Goal: Information Seeking & Learning: Learn about a topic

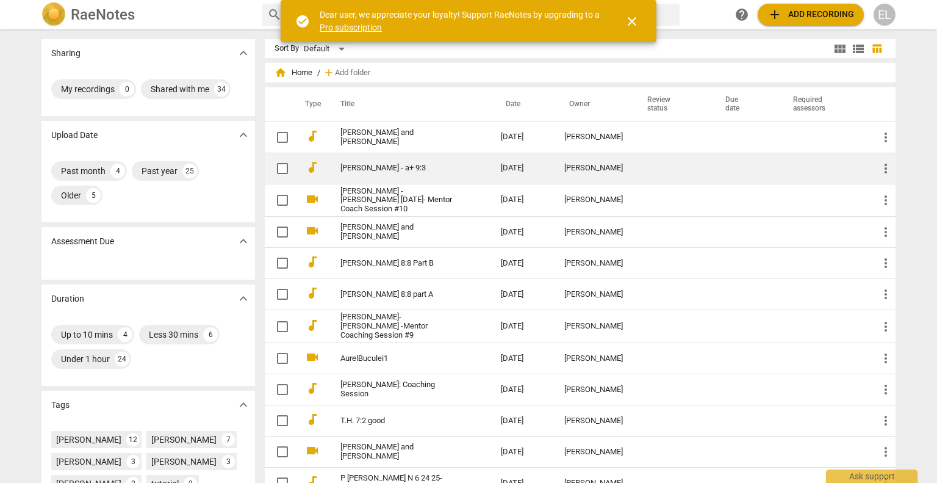
click at [353, 172] on link "[PERSON_NAME] - a+ 9:3" at bounding box center [399, 168] width 117 height 9
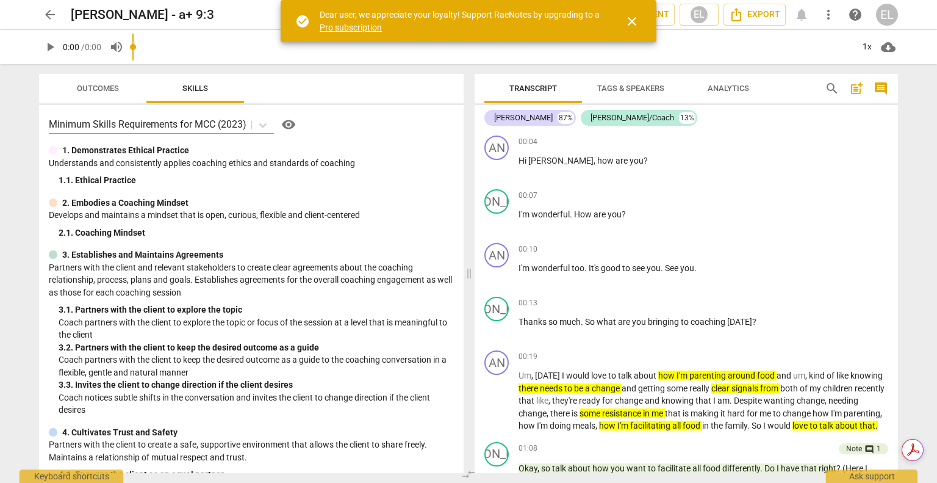
drag, startPoint x: 469, startPoint y: 259, endPoint x: 363, endPoint y: 208, distance: 117.4
click at [466, 258] on span at bounding box center [469, 273] width 7 height 419
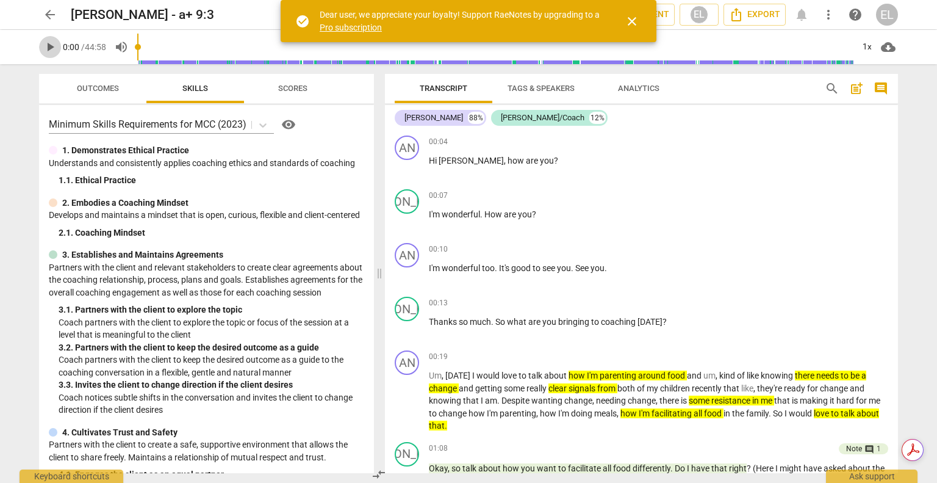
click at [45, 46] on span "play_arrow" at bounding box center [50, 47] width 15 height 15
click at [54, 49] on span "pause" at bounding box center [50, 47] width 15 height 15
type input "37"
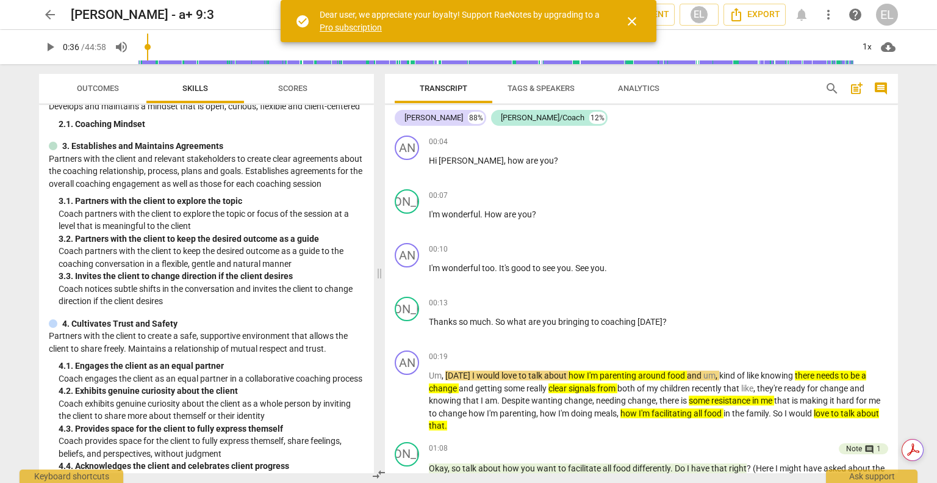
scroll to position [122, 0]
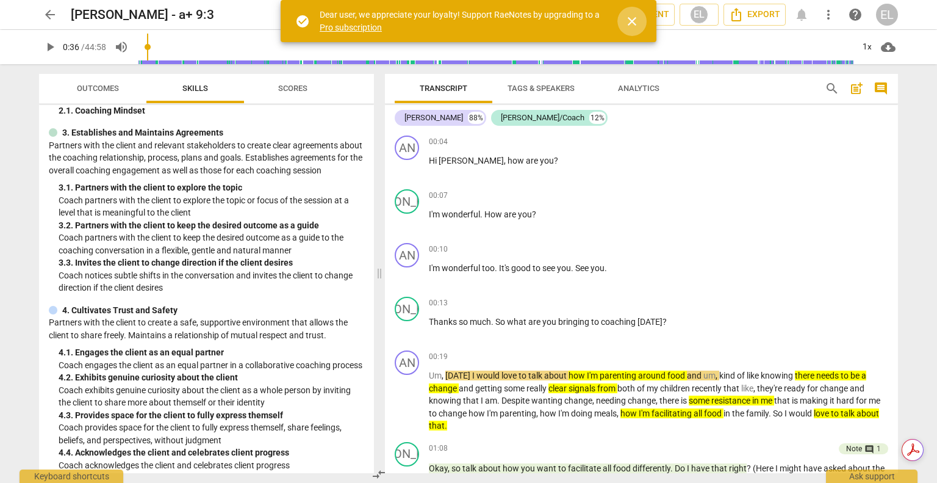
click at [632, 24] on span "close" at bounding box center [632, 21] width 15 height 15
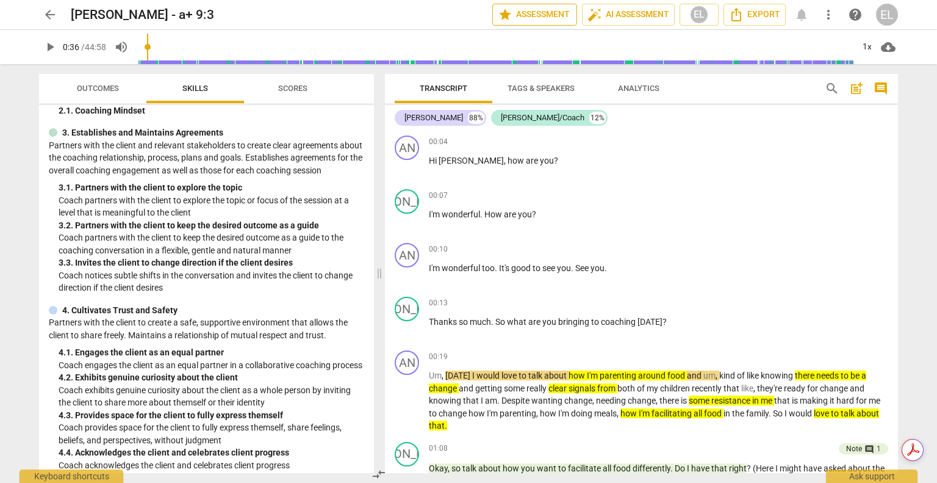
click at [516, 11] on span "star Assessment" at bounding box center [535, 14] width 74 height 15
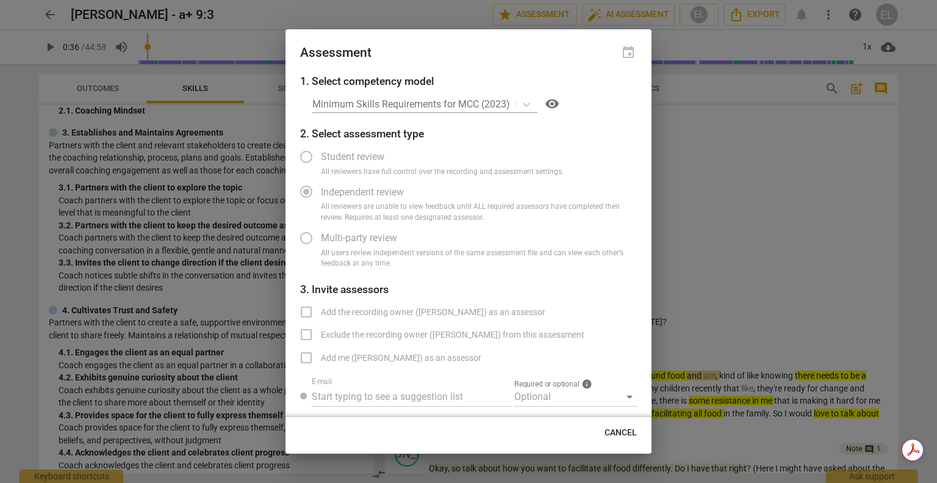
click at [728, 182] on div at bounding box center [468, 241] width 937 height 483
radio input "false"
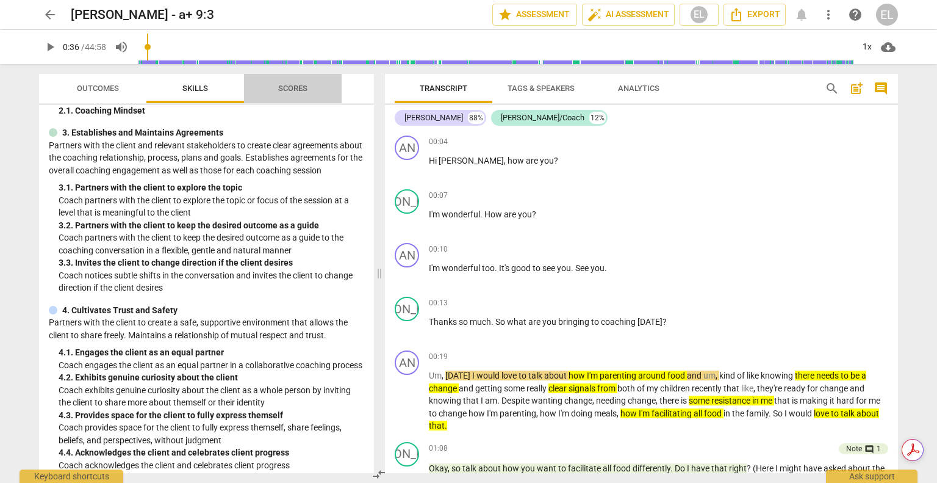
click at [291, 85] on span "Scores" at bounding box center [292, 88] width 29 height 9
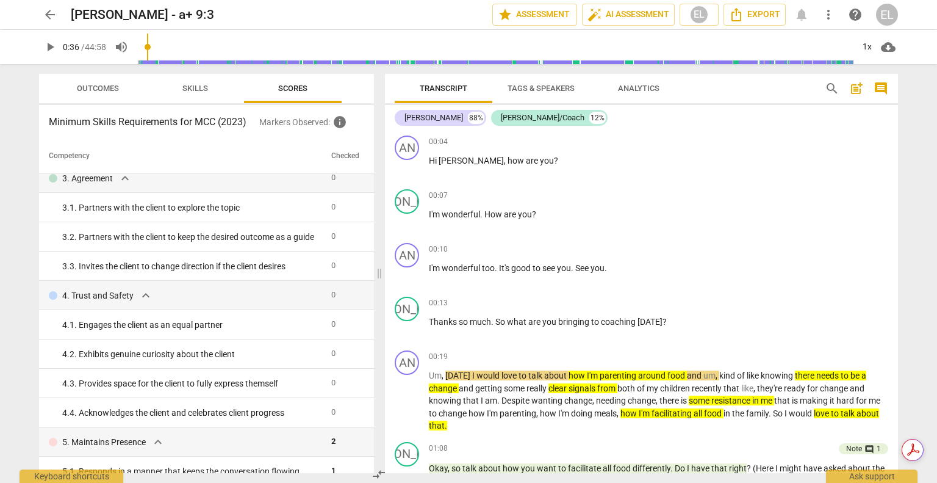
scroll to position [0, 0]
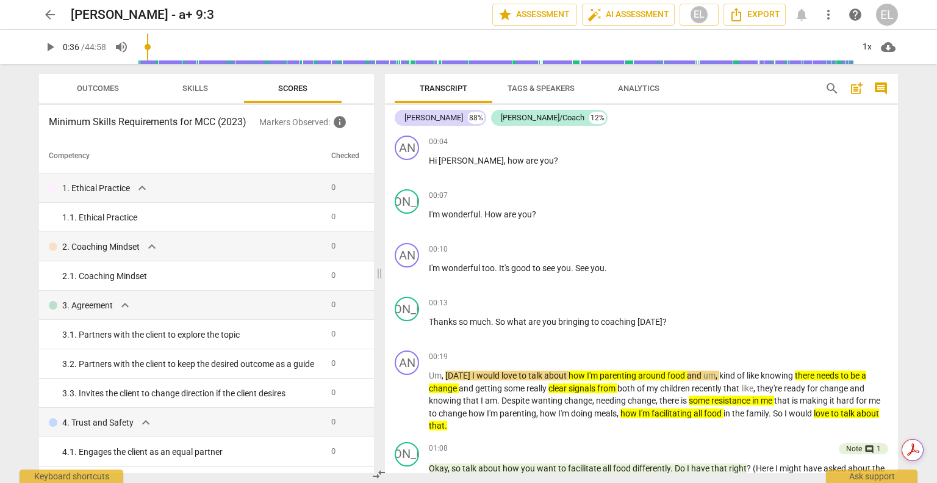
click at [194, 90] on span "Skills" at bounding box center [195, 88] width 26 height 9
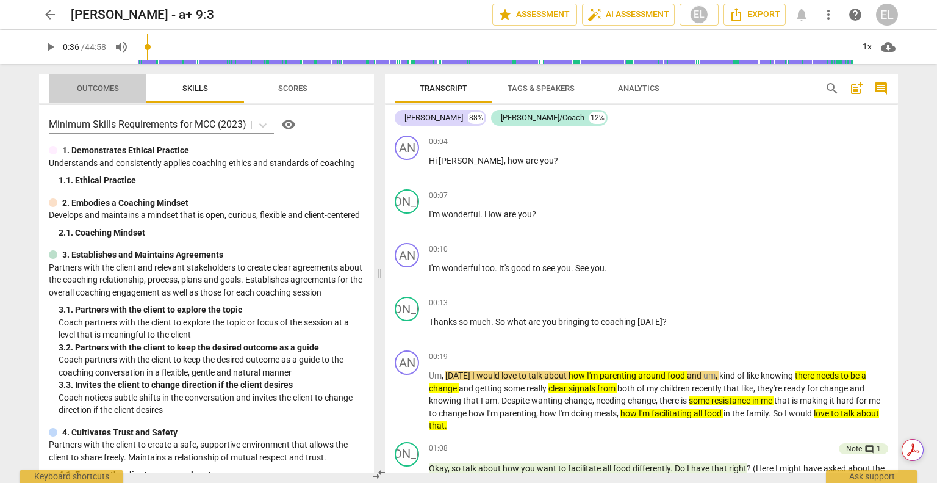
click at [106, 85] on span "Outcomes" at bounding box center [98, 88] width 42 height 9
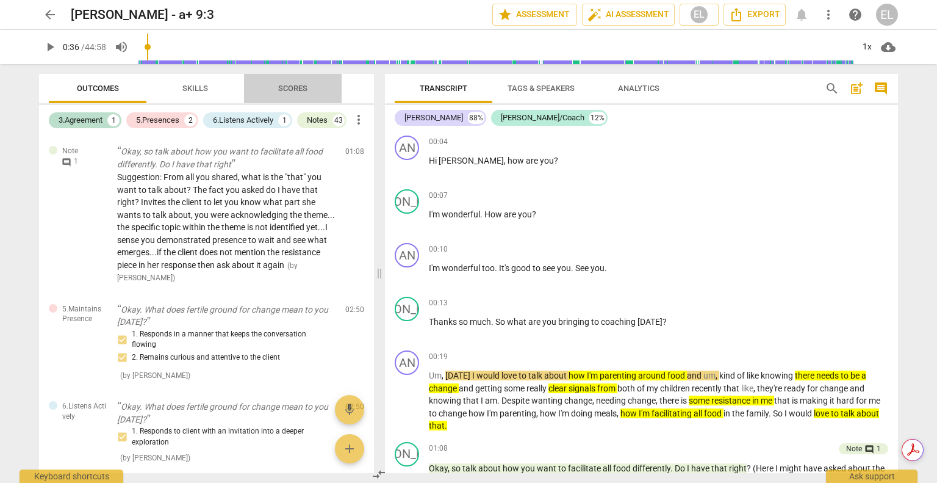
click at [290, 84] on span "Scores" at bounding box center [292, 88] width 29 height 9
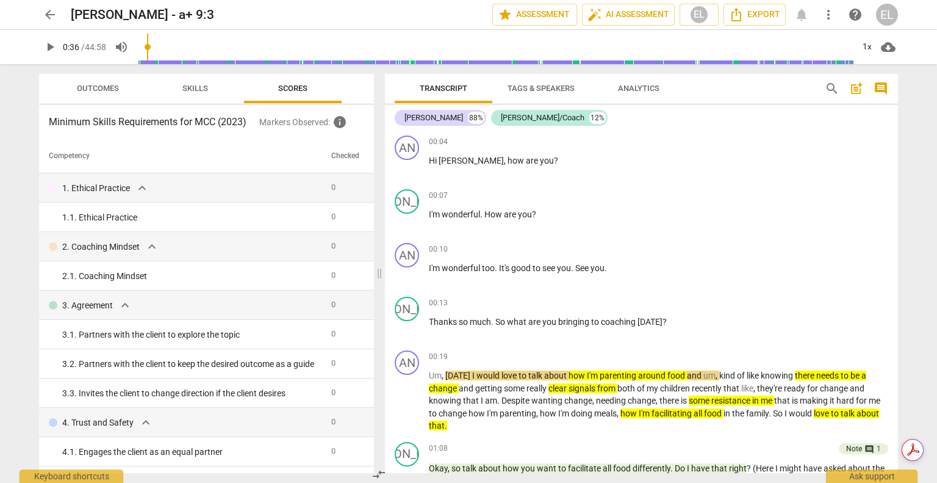
click at [83, 88] on span "Outcomes" at bounding box center [98, 88] width 42 height 9
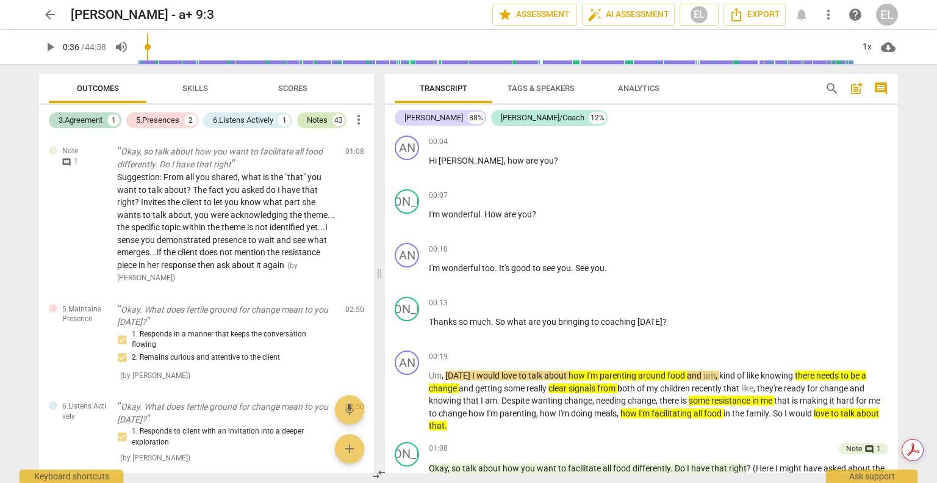
click at [334, 122] on div "Notes 43" at bounding box center [321, 120] width 49 height 16
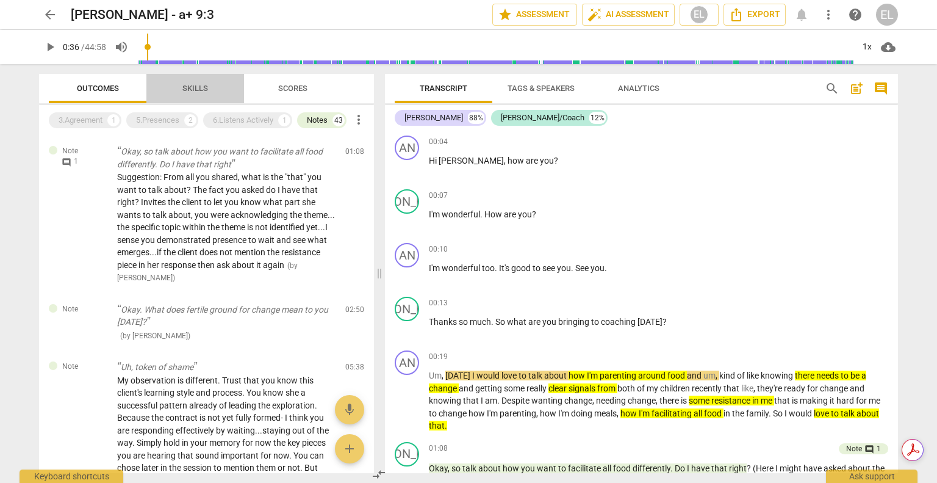
click at [187, 85] on span "Skills" at bounding box center [195, 88] width 26 height 9
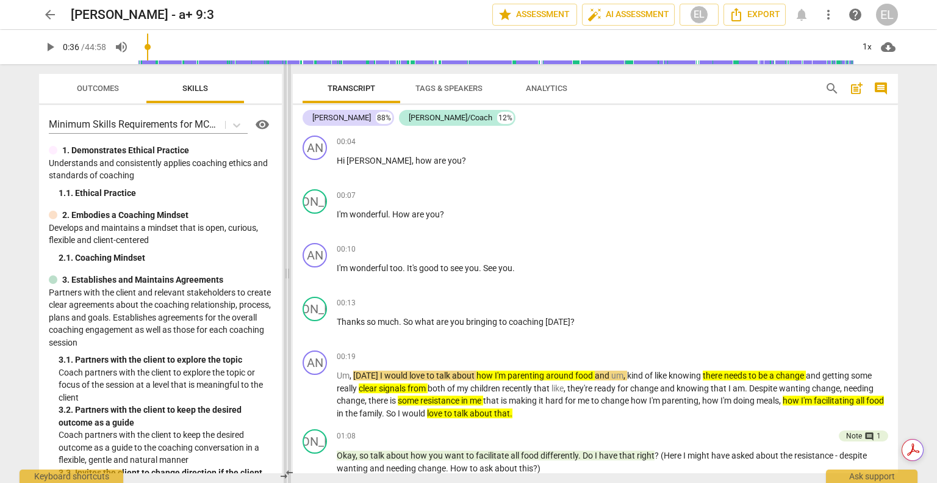
drag, startPoint x: 381, startPoint y: 274, endPoint x: 289, endPoint y: 262, distance: 93.0
click at [289, 262] on span at bounding box center [287, 273] width 7 height 419
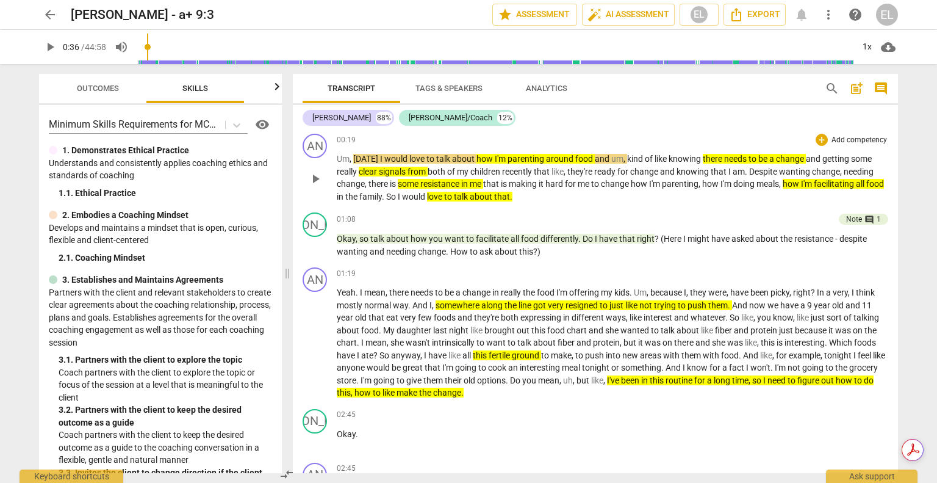
scroll to position [244, 0]
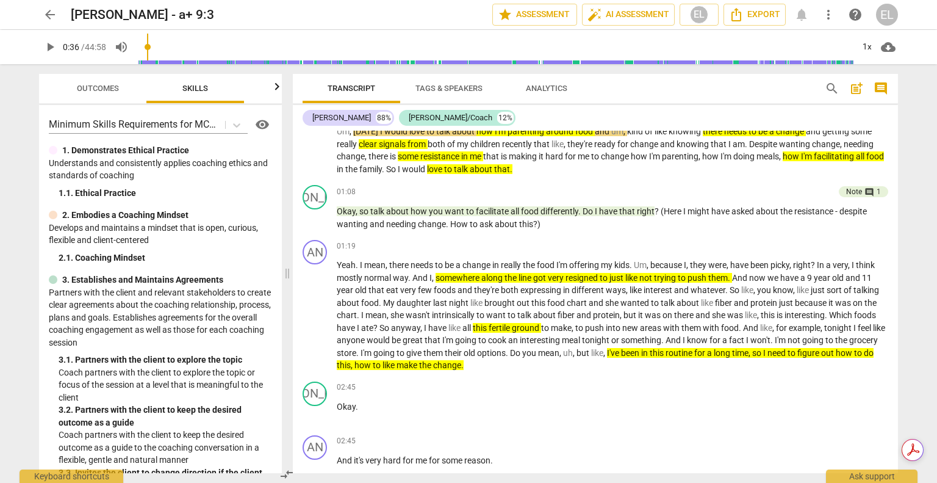
drag, startPoint x: 864, startPoint y: 73, endPoint x: 854, endPoint y: 85, distance: 16.1
click at [855, 81] on div "Transcript Tags & Speakers Analytics search post_add comment [PERSON_NAME] 88% …" at bounding box center [598, 273] width 620 height 419
click at [378, 219] on span "and" at bounding box center [378, 224] width 16 height 10
drag, startPoint x: 313, startPoint y: 209, endPoint x: 339, endPoint y: 190, distance: 32.4
click at [313, 211] on span "play_arrow" at bounding box center [315, 218] width 15 height 15
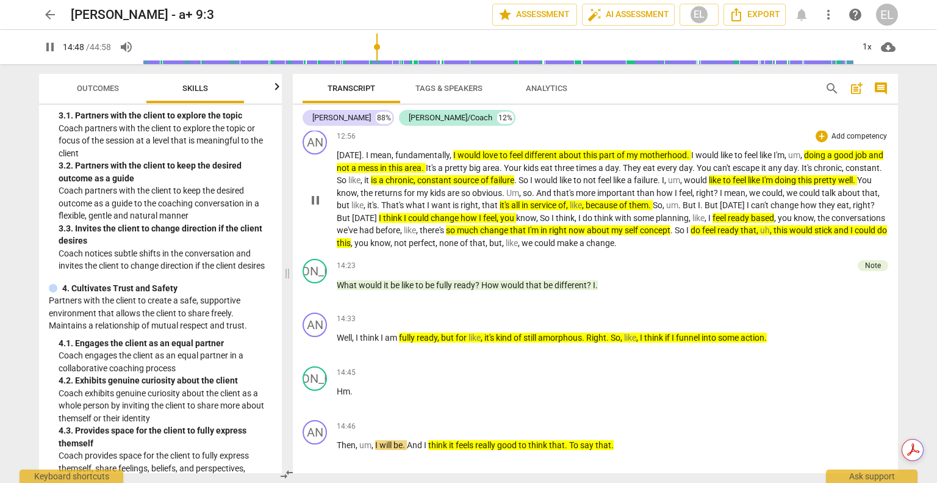
scroll to position [3506, 0]
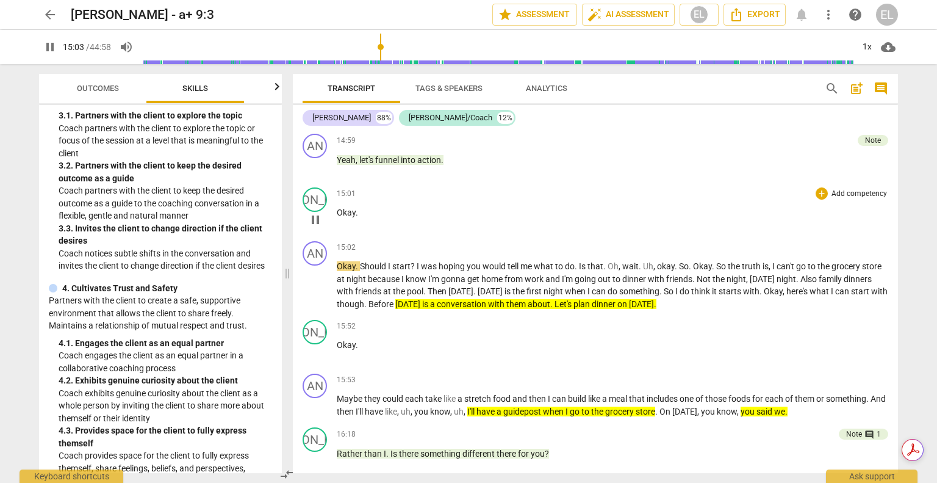
click at [312, 212] on span "pause" at bounding box center [315, 219] width 15 height 15
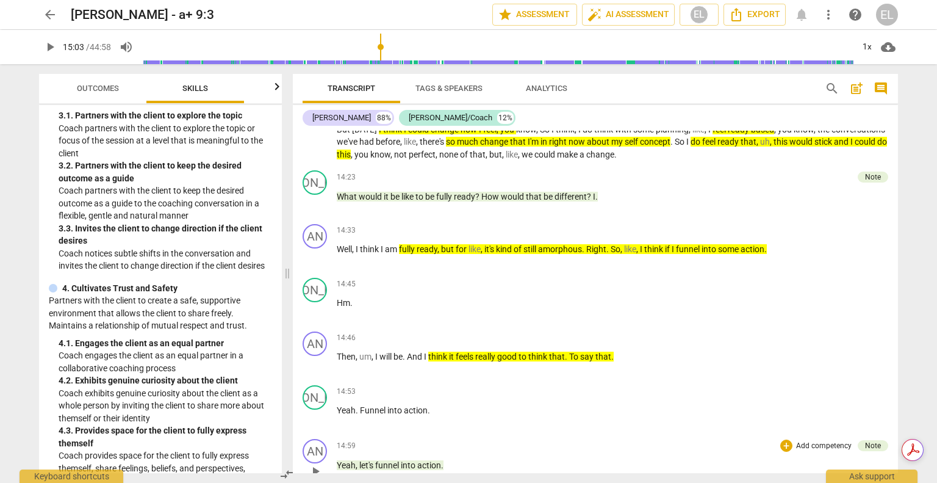
scroll to position [3674, 0]
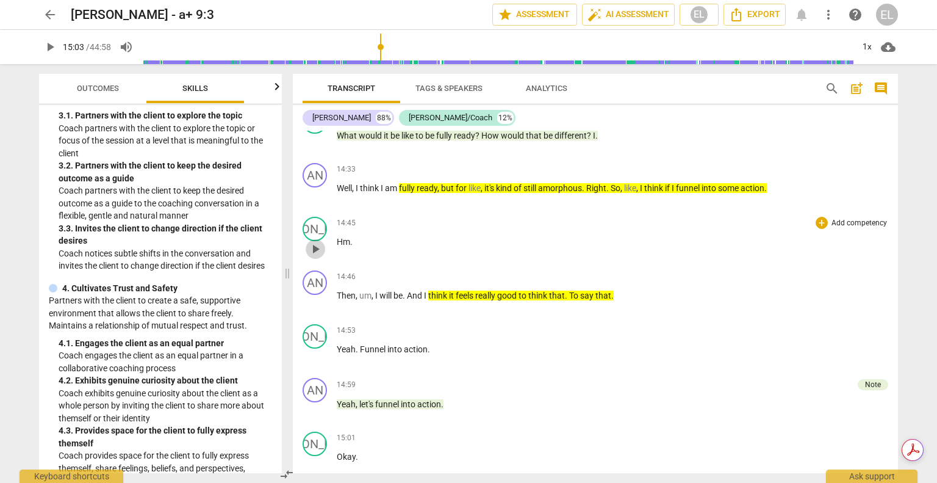
click at [313, 242] on span "play_arrow" at bounding box center [315, 249] width 15 height 15
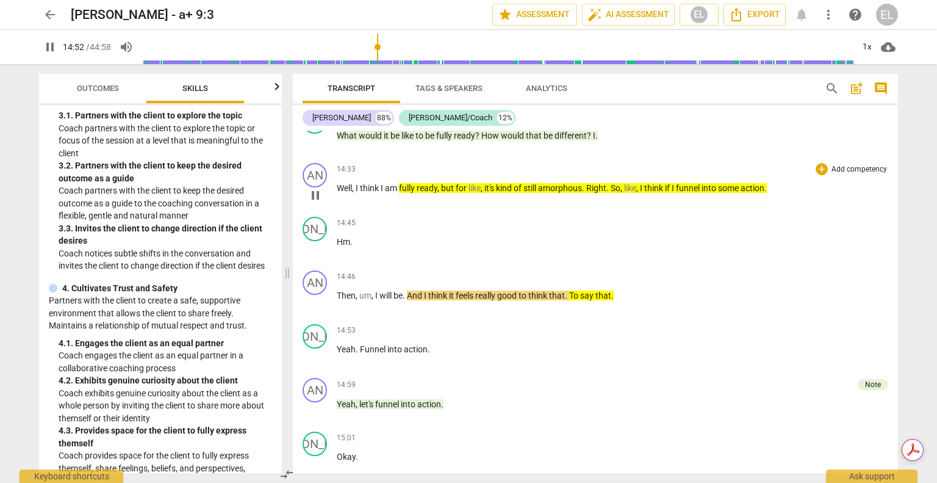
click at [661, 183] on span "think" at bounding box center [655, 188] width 21 height 10
click at [662, 183] on span "think" at bounding box center [655, 188] width 21 height 10
click at [653, 183] on span "think" at bounding box center [655, 188] width 21 height 10
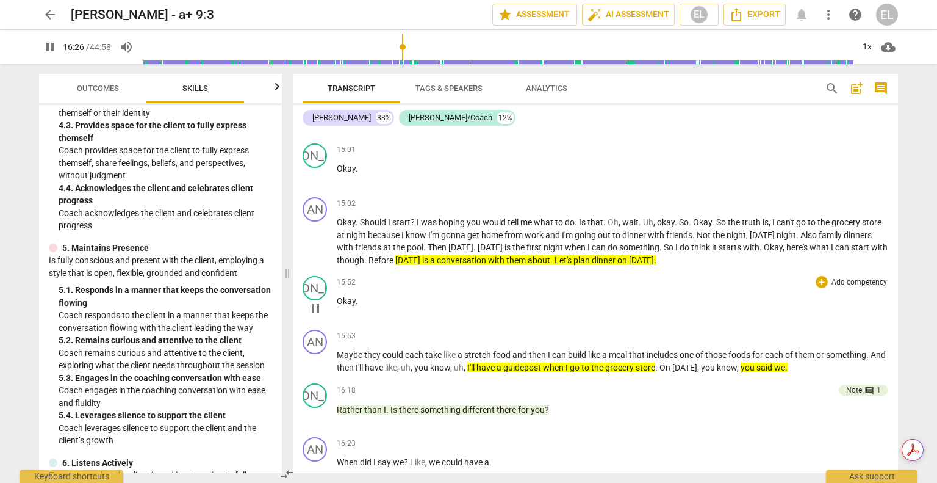
scroll to position [4317, 0]
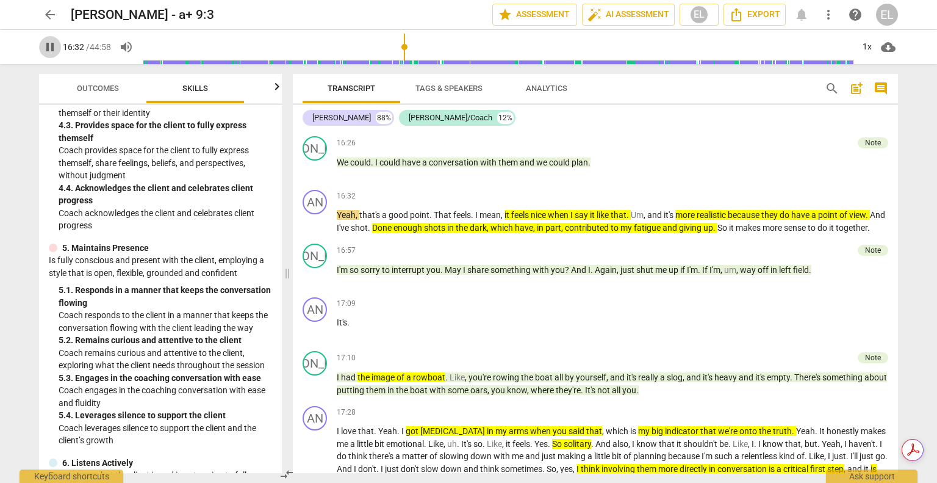
click at [54, 49] on span "pause" at bounding box center [50, 47] width 15 height 15
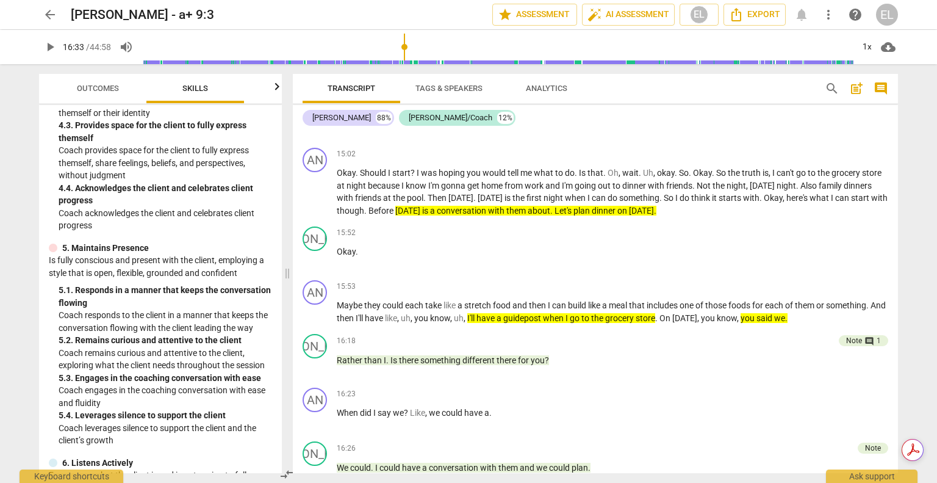
scroll to position [3951, 0]
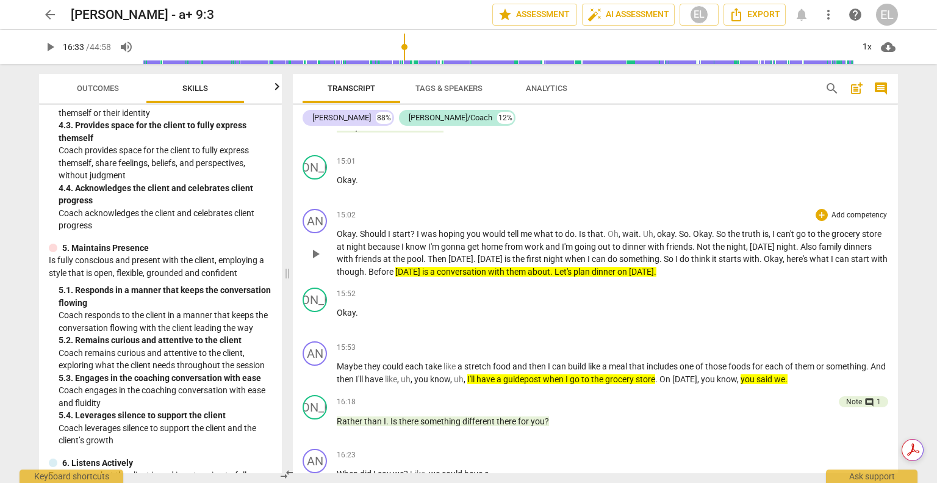
click at [785, 229] on span "can't" at bounding box center [787, 234] width 20 height 10
drag, startPoint x: 668, startPoint y: 441, endPoint x: 653, endPoint y: 300, distance: 142.4
click at [668, 449] on div "16:23 + Add competency keyboard_arrow_right When did I say we ? Like , we could…" at bounding box center [613, 471] width 552 height 44
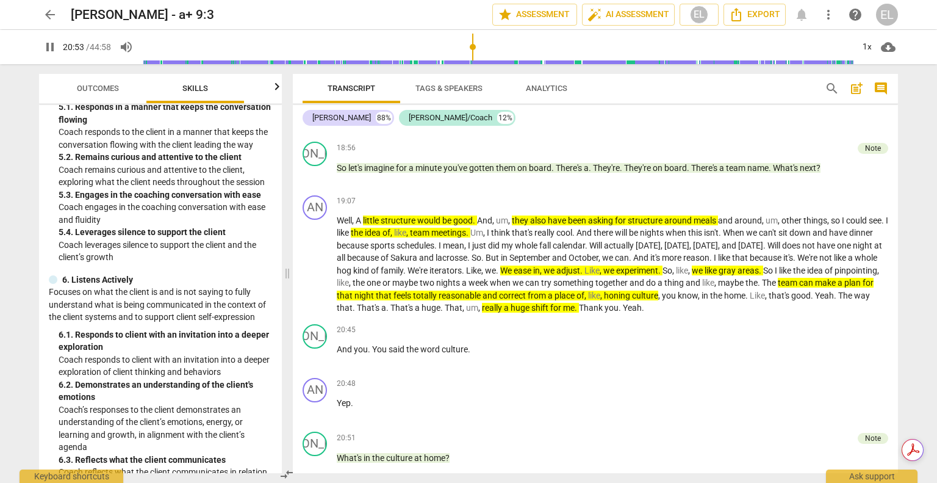
scroll to position [5161, 0]
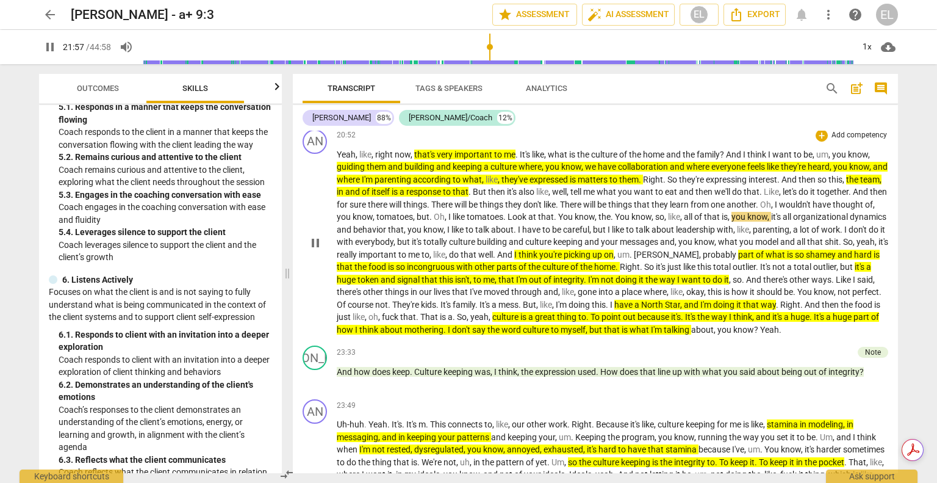
click at [515, 250] on span "And" at bounding box center [505, 255] width 17 height 10
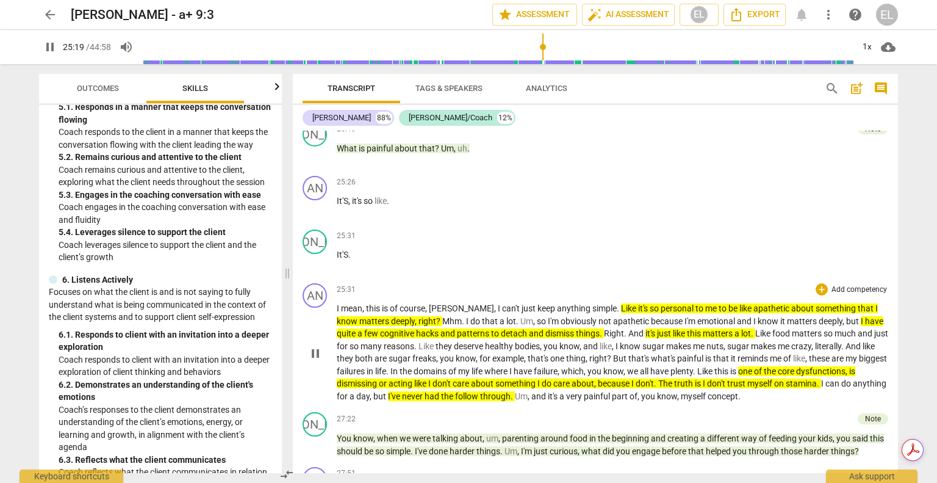
scroll to position [5628, 0]
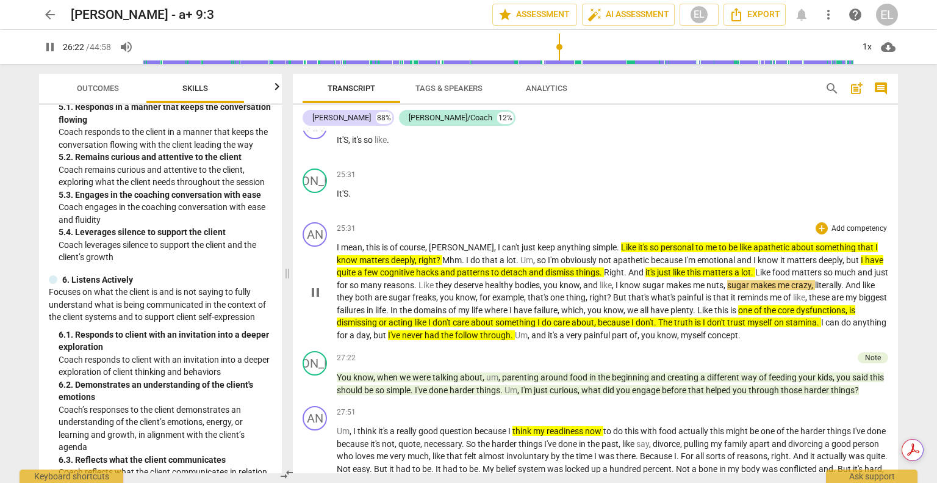
click at [554, 317] on span "do" at bounding box center [548, 322] width 12 height 10
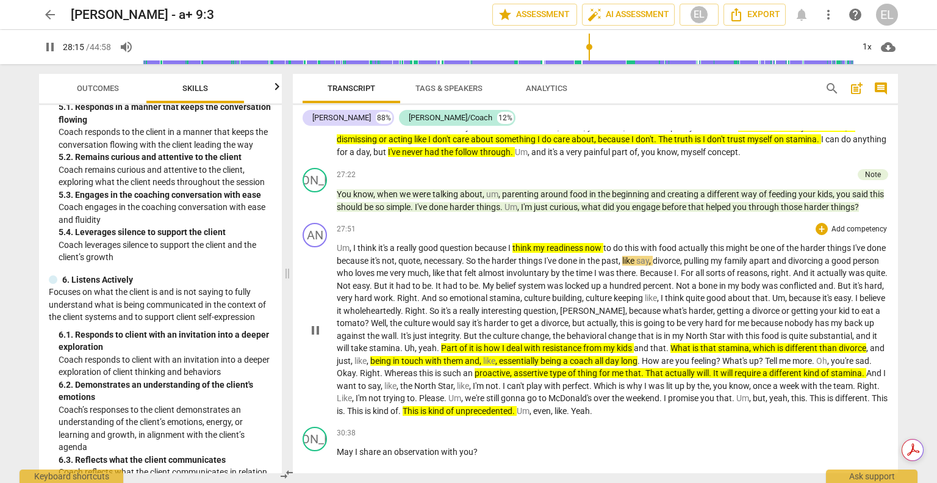
scroll to position [5872, 0]
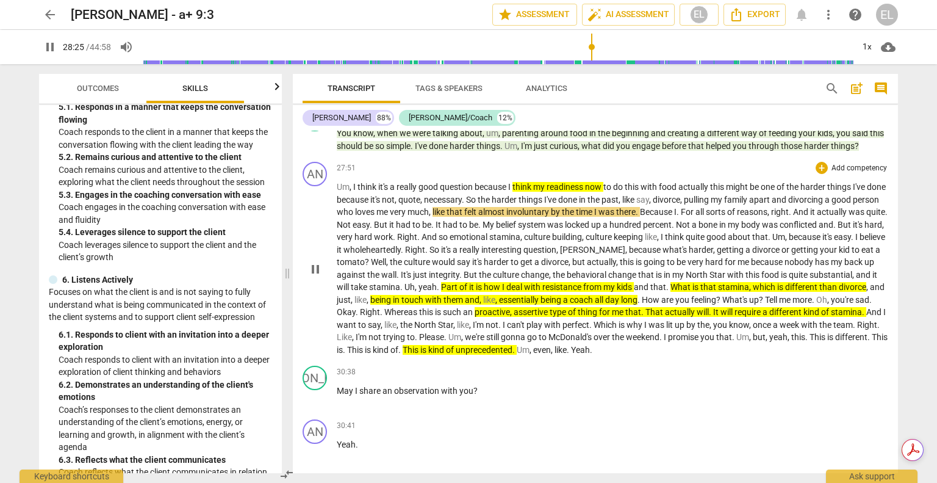
click at [449, 272] on p "Um , I think it's a really good question because I think my readiness now to do…" at bounding box center [613, 268] width 552 height 175
click at [493, 272] on span "the" at bounding box center [486, 275] width 14 height 10
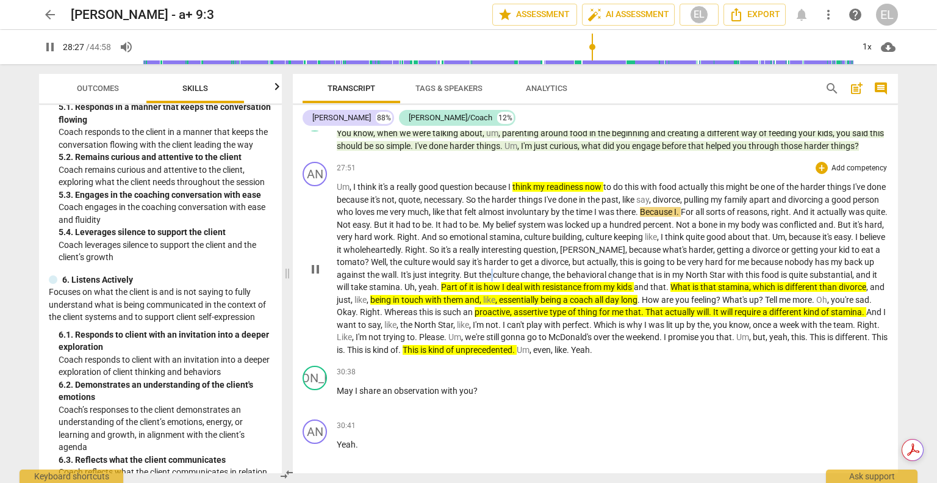
click at [493, 272] on span "the" at bounding box center [486, 275] width 14 height 10
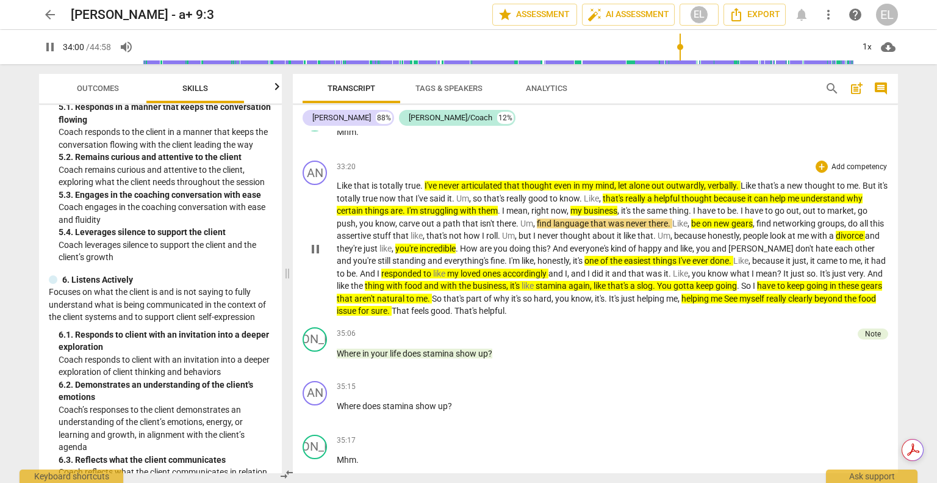
scroll to position [6665, 0]
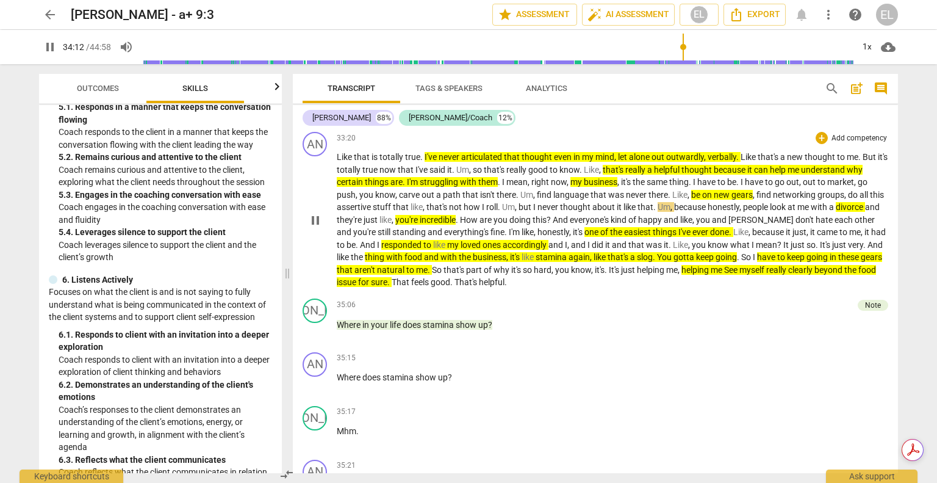
click at [374, 277] on span "sure" at bounding box center [379, 282] width 16 height 10
click at [311, 213] on span "pause" at bounding box center [315, 220] width 15 height 15
click at [308, 213] on span "play_arrow" at bounding box center [316, 220] width 20 height 15
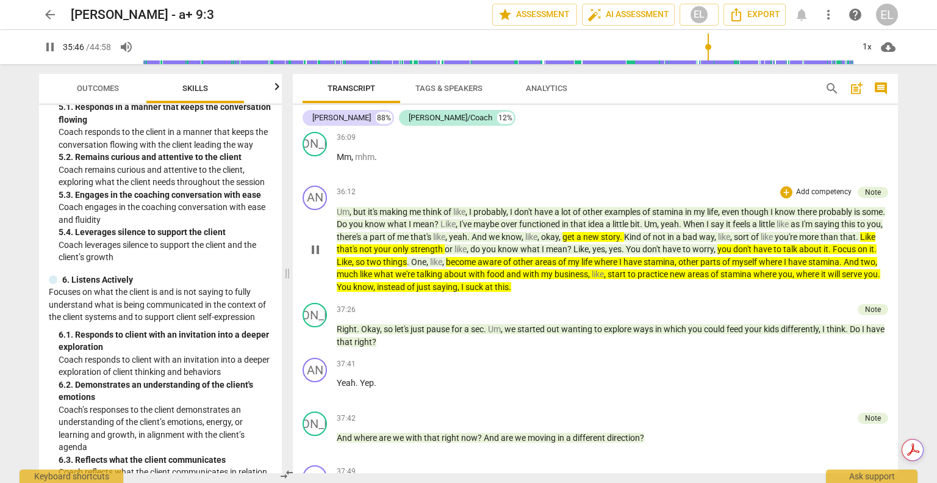
scroll to position [7093, 0]
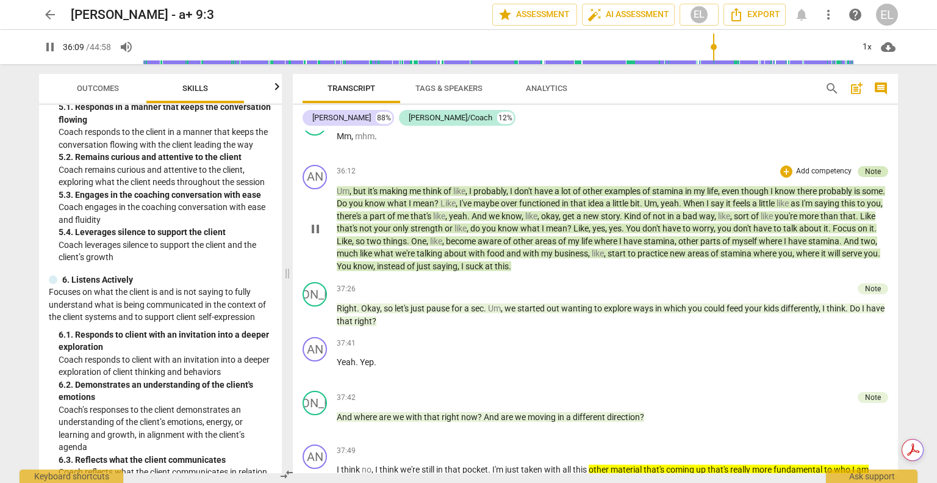
click at [870, 166] on div "Note" at bounding box center [873, 171] width 16 height 11
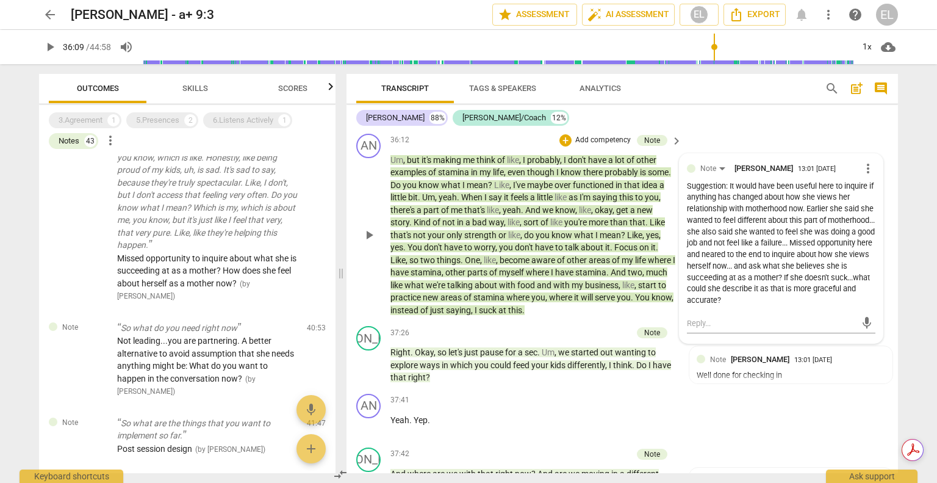
scroll to position [4551, 0]
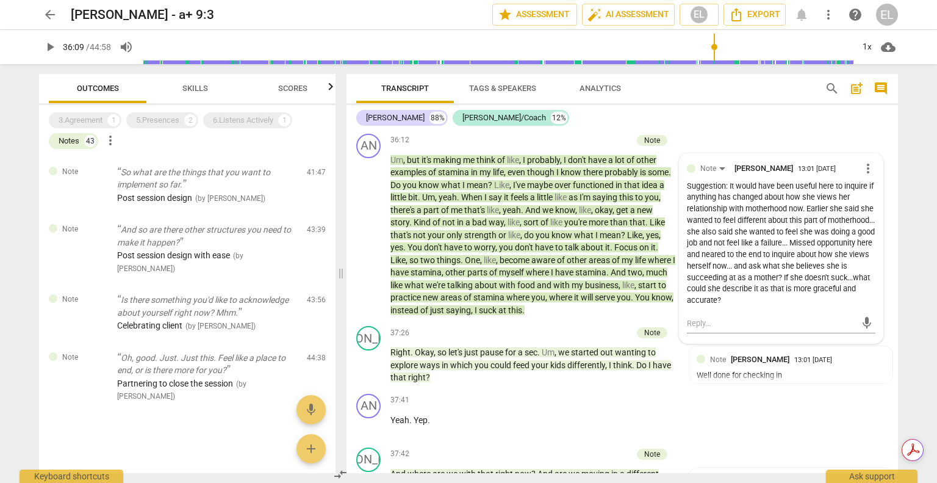
click at [574, 124] on div "36:09 + Add competency keyboard_arrow_right Mm , mhm ." at bounding box center [537, 102] width 293 height 44
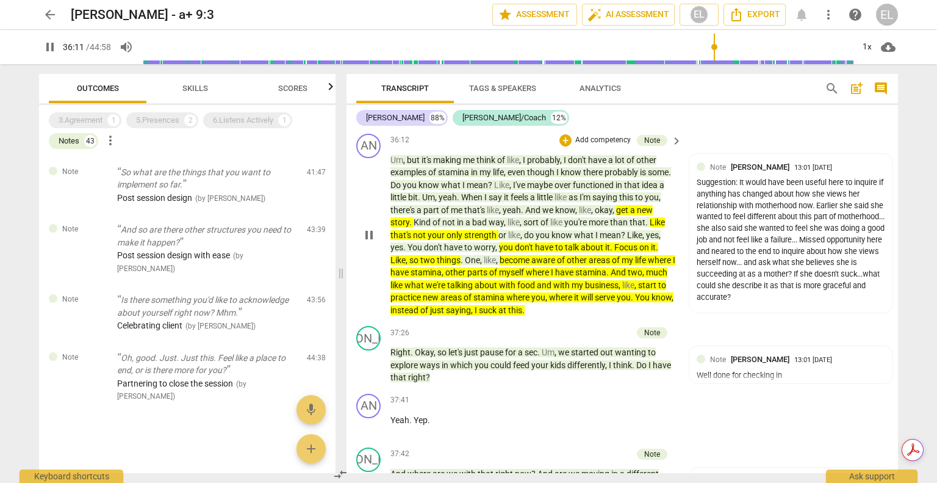
click at [554, 290] on span "and" at bounding box center [545, 285] width 16 height 10
click at [499, 315] on span "suck" at bounding box center [489, 310] width 20 height 10
click at [513, 317] on p "Um , but it's making me think of like , I probably , I don't have a lot of othe…" at bounding box center [534, 235] width 286 height 163
click at [421, 315] on span "instead" at bounding box center [406, 310] width 30 height 10
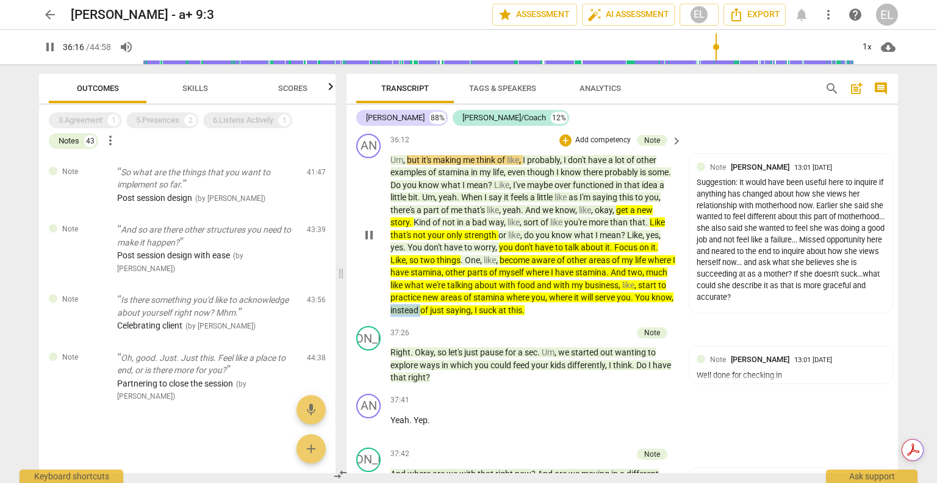
click at [421, 315] on span "instead" at bounding box center [406, 310] width 30 height 10
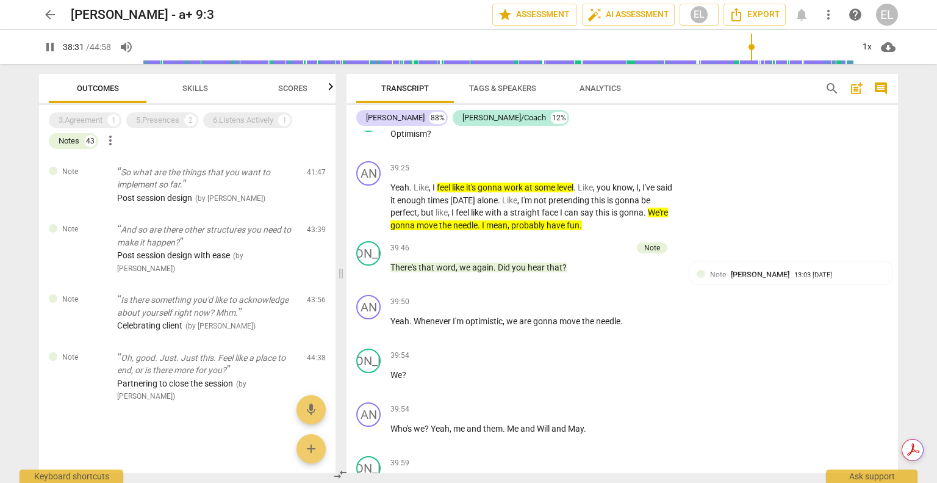
scroll to position [9694, 0]
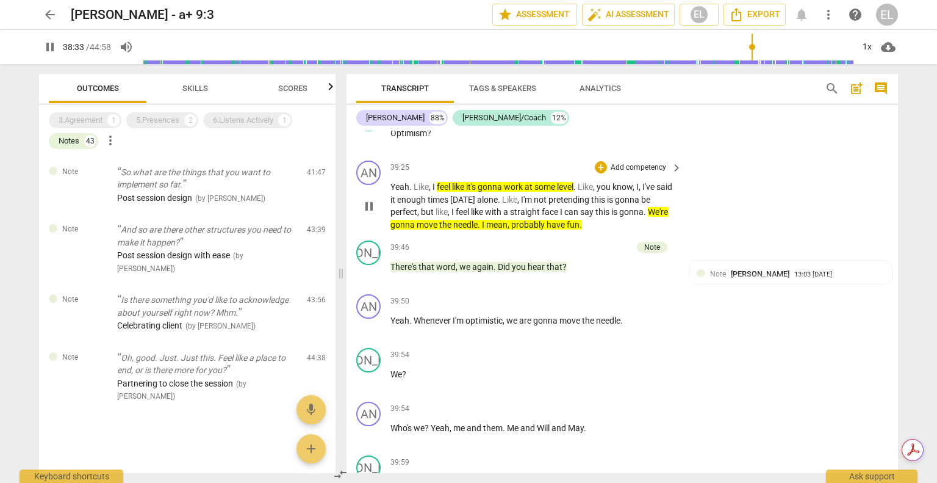
click at [507, 229] on span "mean" at bounding box center [496, 225] width 21 height 10
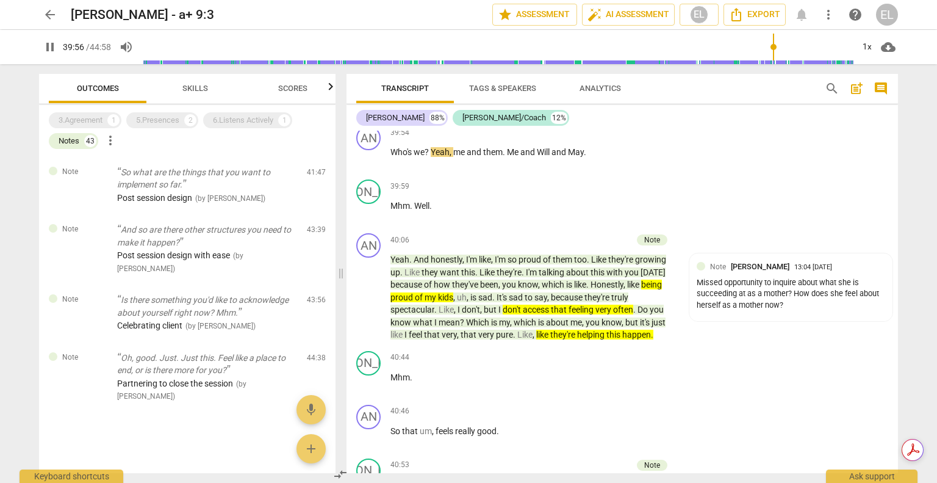
scroll to position [10000, 0]
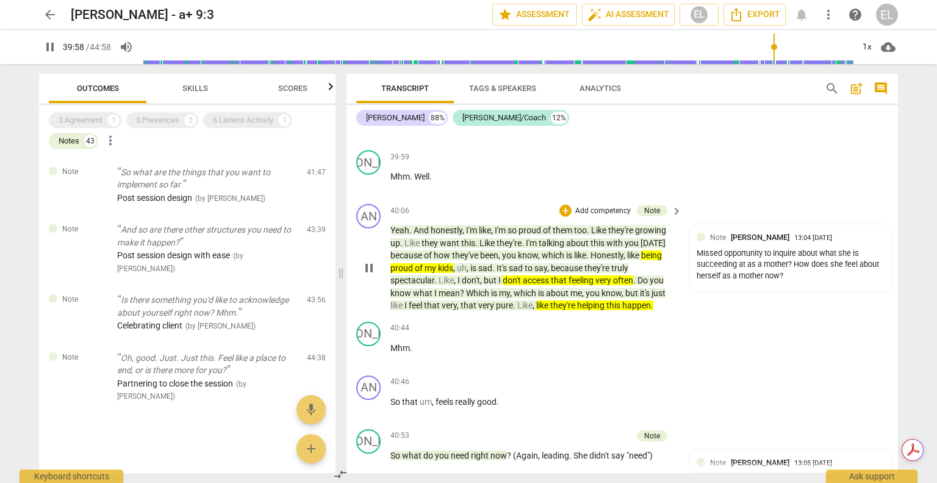
click at [515, 251] on p "Yeah . And honestly , I'm like , I'm so proud of them too . Like they're growin…" at bounding box center [534, 268] width 286 height 88
click at [494, 273] on span "." at bounding box center [495, 268] width 4 height 10
click at [493, 273] on span "." at bounding box center [495, 268] width 4 height 10
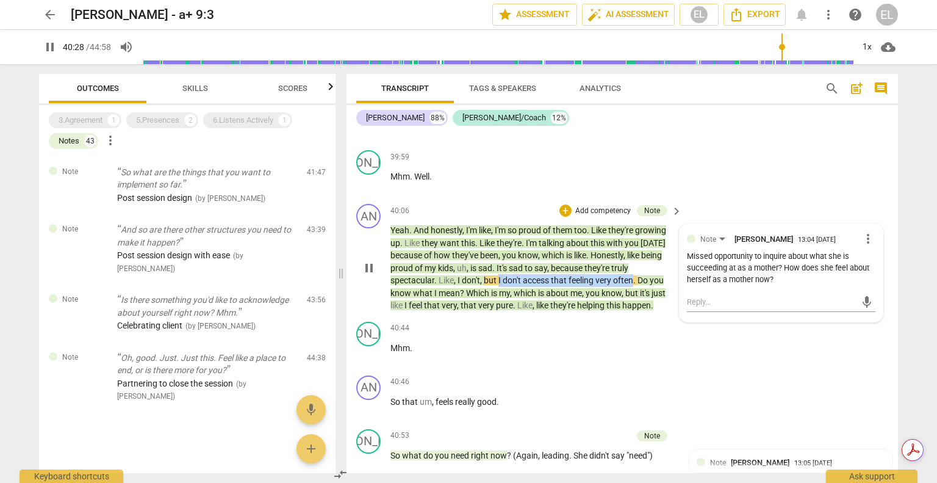
drag, startPoint x: 498, startPoint y: 297, endPoint x: 635, endPoint y: 291, distance: 136.8
click at [635, 291] on p "Yeah . And honestly , I'm like , I'm so proud of them too . Like they're growin…" at bounding box center [534, 268] width 286 height 88
click at [621, 355] on p "Mhm ." at bounding box center [534, 348] width 286 height 13
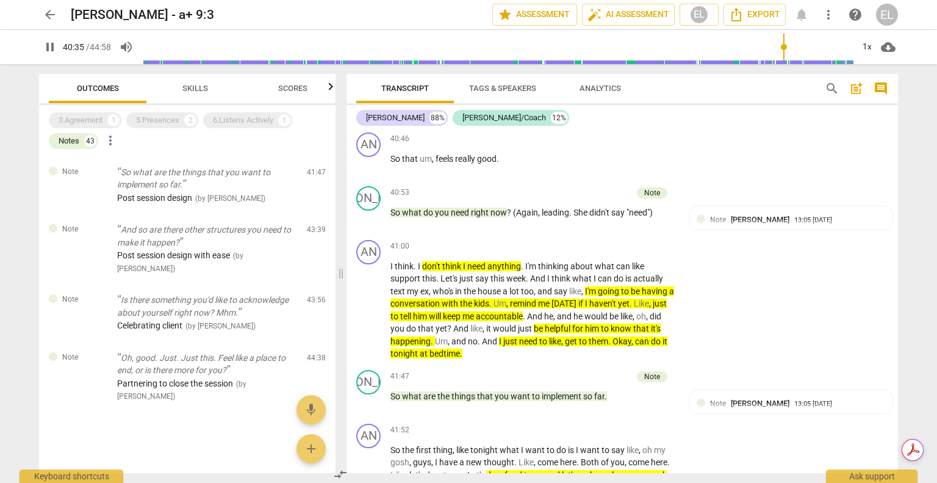
scroll to position [10244, 0]
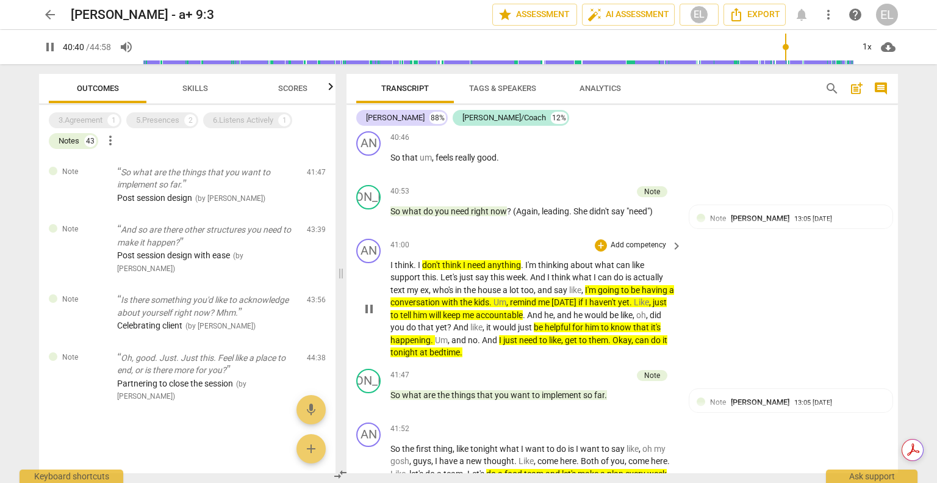
click at [374, 316] on span "pause" at bounding box center [369, 309] width 15 height 15
click at [369, 171] on span "play_arrow" at bounding box center [369, 163] width 15 height 15
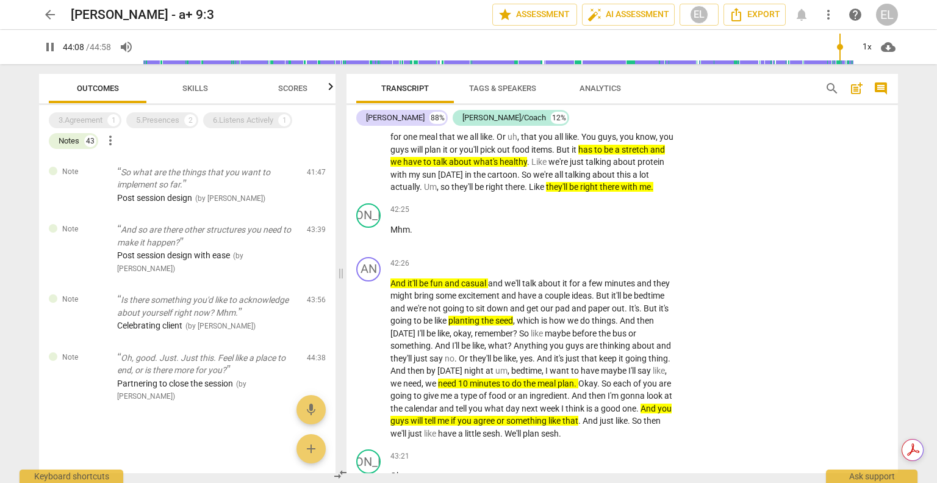
scroll to position [10349, 0]
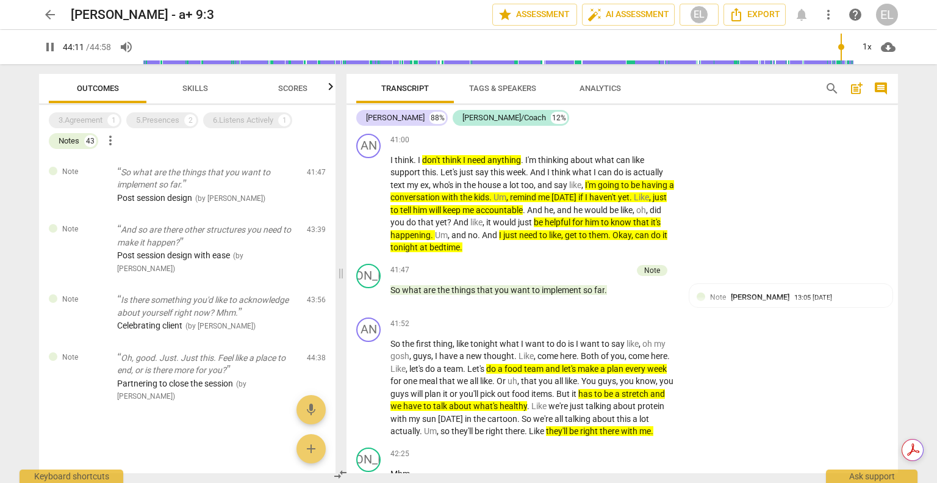
click at [98, 95] on span "Outcomes" at bounding box center [97, 89] width 71 height 16
click at [181, 84] on span "Skills" at bounding box center [195, 89] width 55 height 16
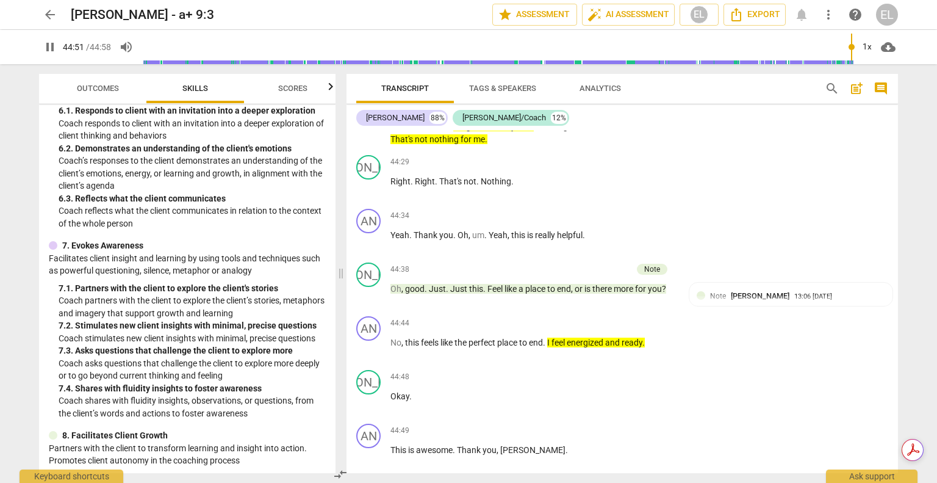
scroll to position [11691, 0]
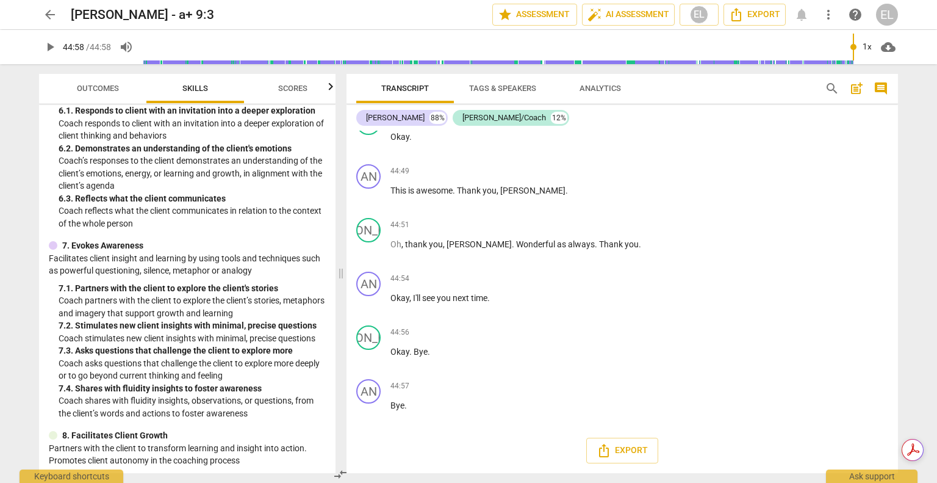
type input "2698"
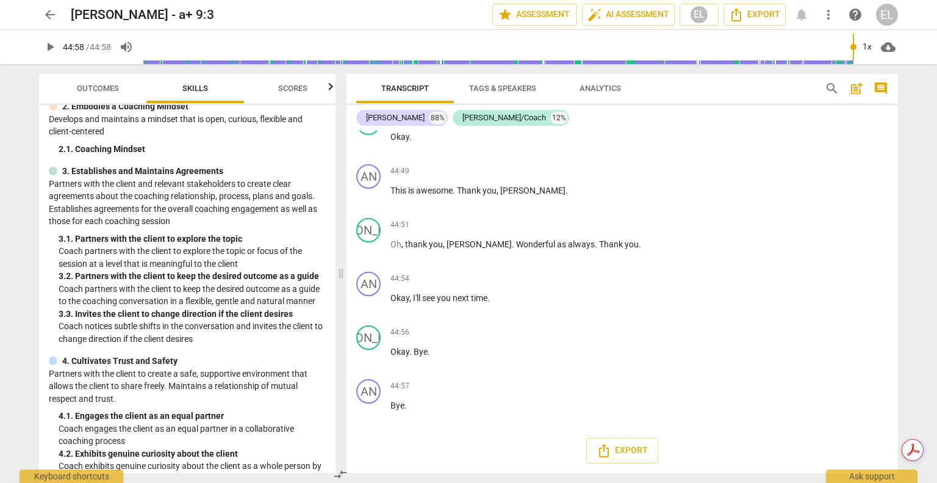
scroll to position [0, 0]
